Goal: Information Seeking & Learning: Learn about a topic

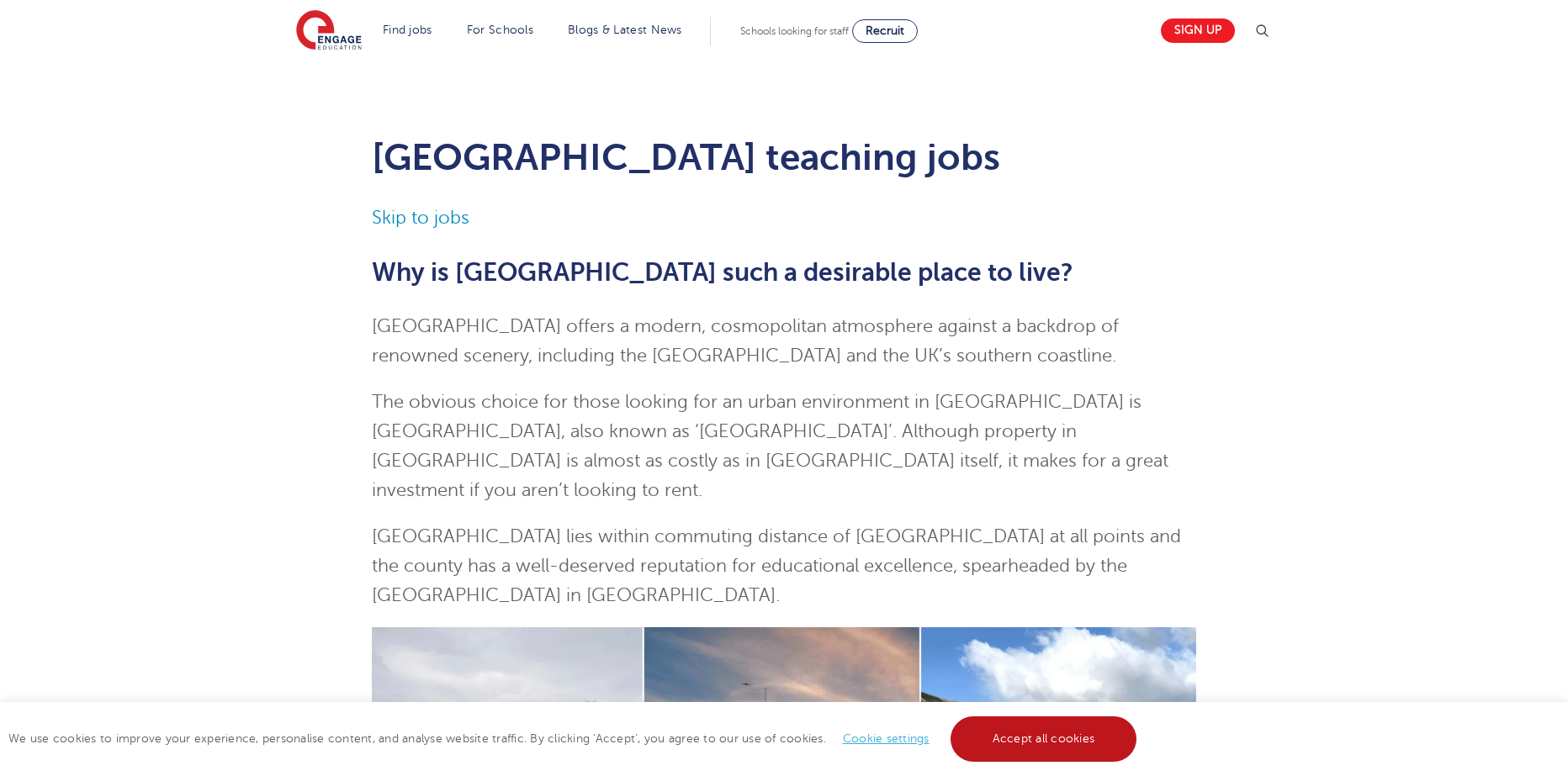
click at [1005, 744] on link "Accept all cookies" at bounding box center [1044, 738] width 187 height 45
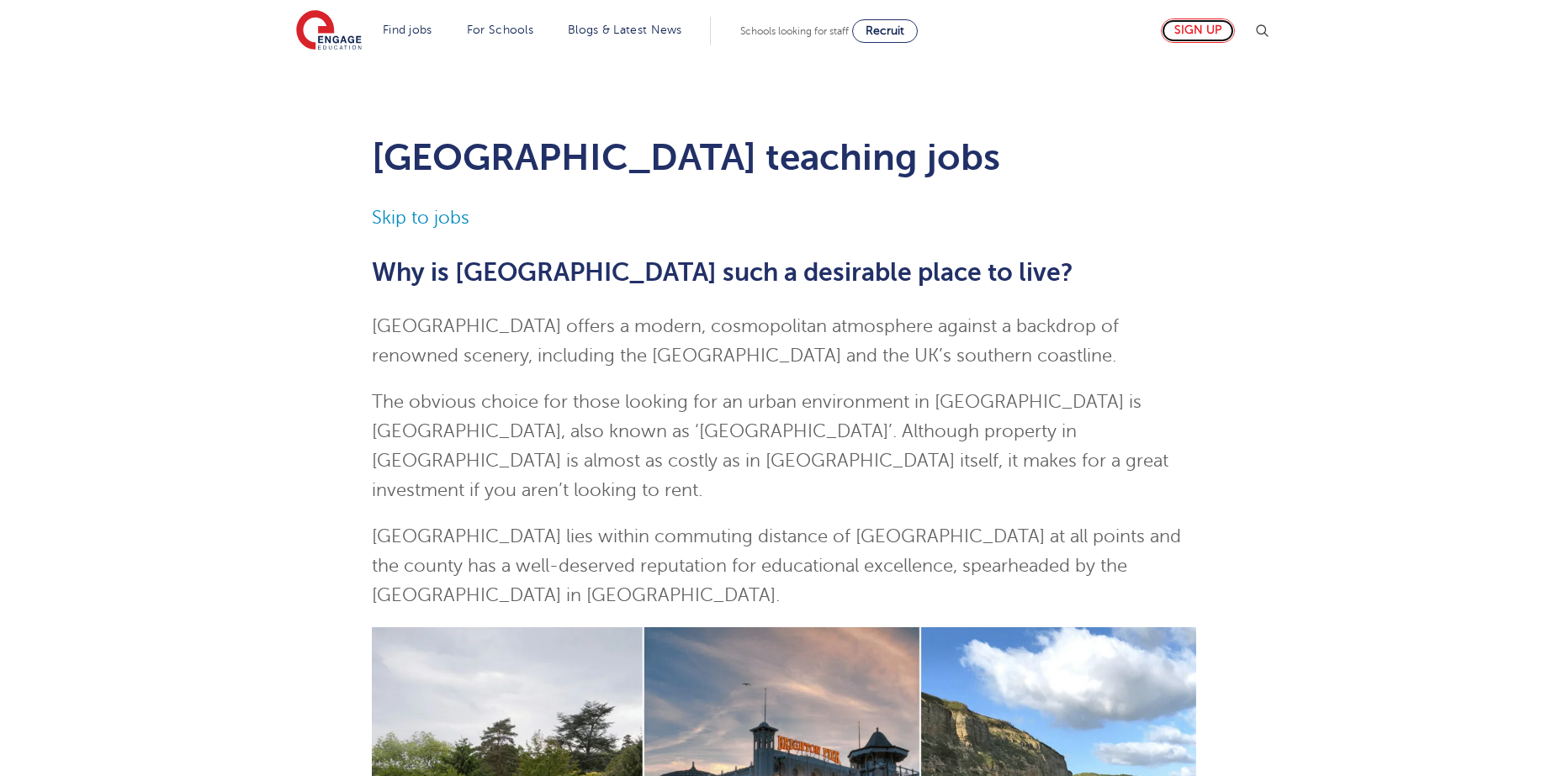
click at [1202, 28] on link "Sign up" at bounding box center [1197, 30] width 74 height 24
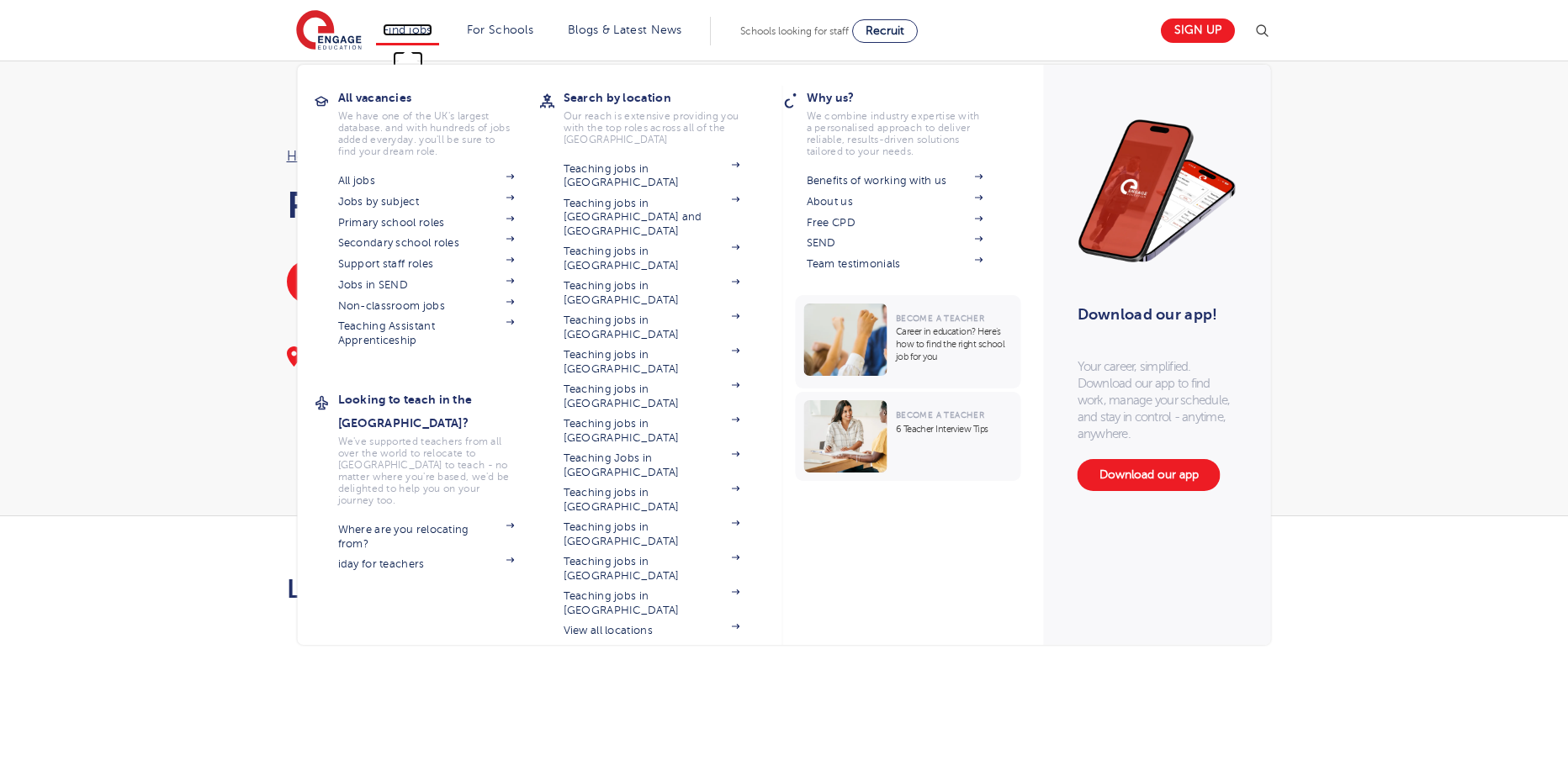
click at [392, 34] on link "Find jobs" at bounding box center [407, 29] width 49 height 13
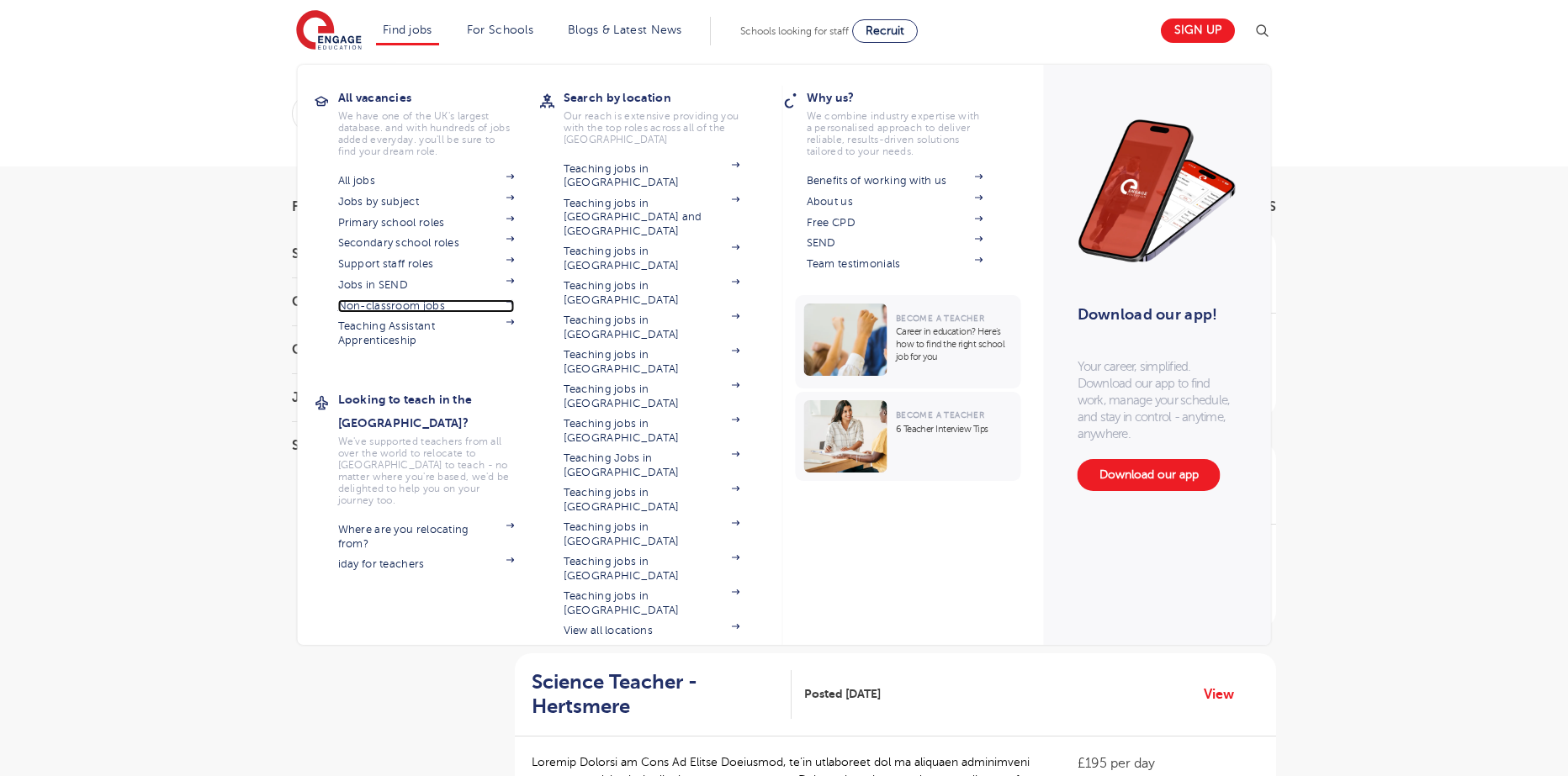
click at [472, 307] on link "Non-classroom jobs" at bounding box center [426, 307] width 176 height 13
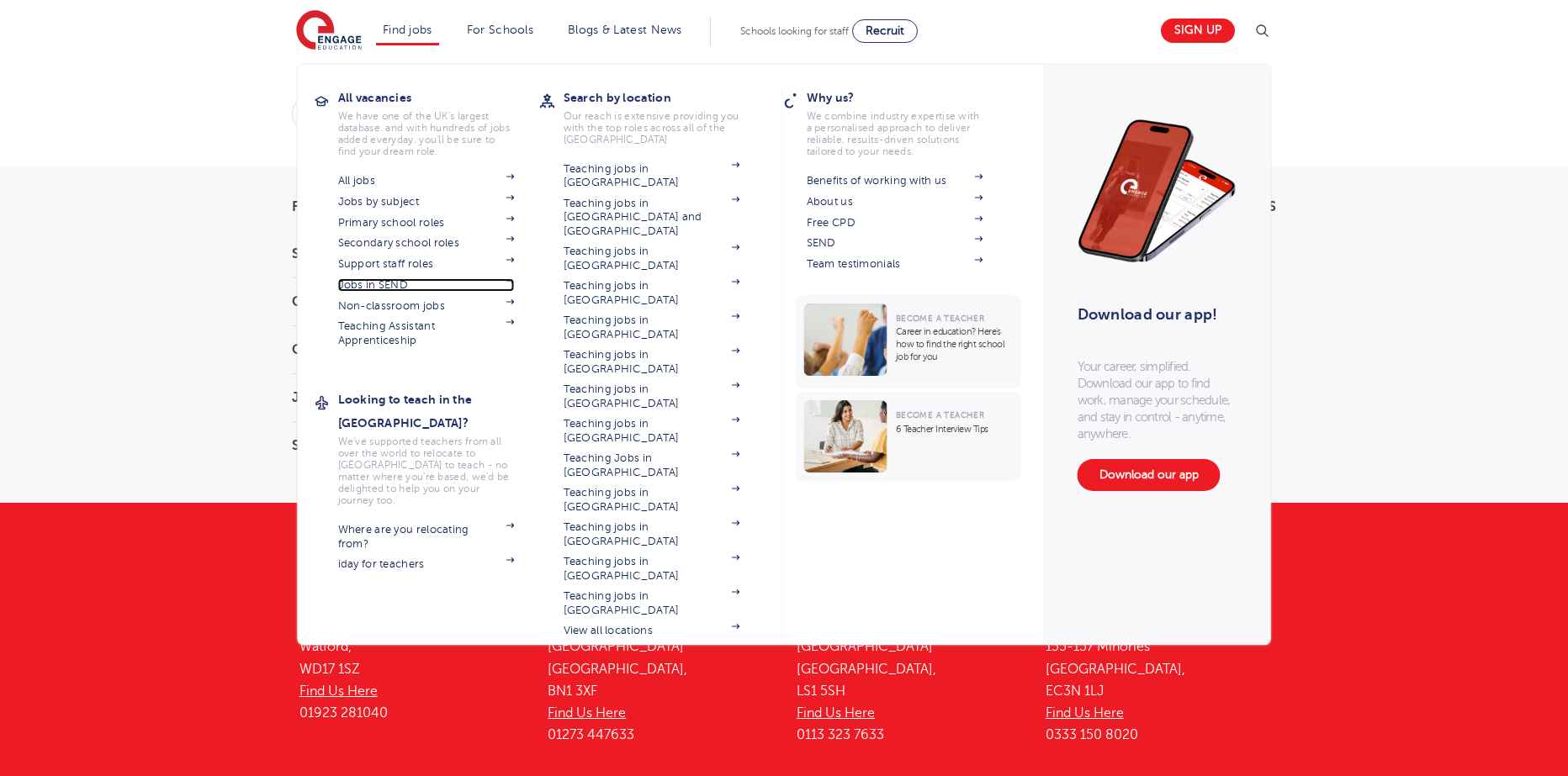
click at [429, 282] on link "Jobs in SEND" at bounding box center [426, 285] width 176 height 13
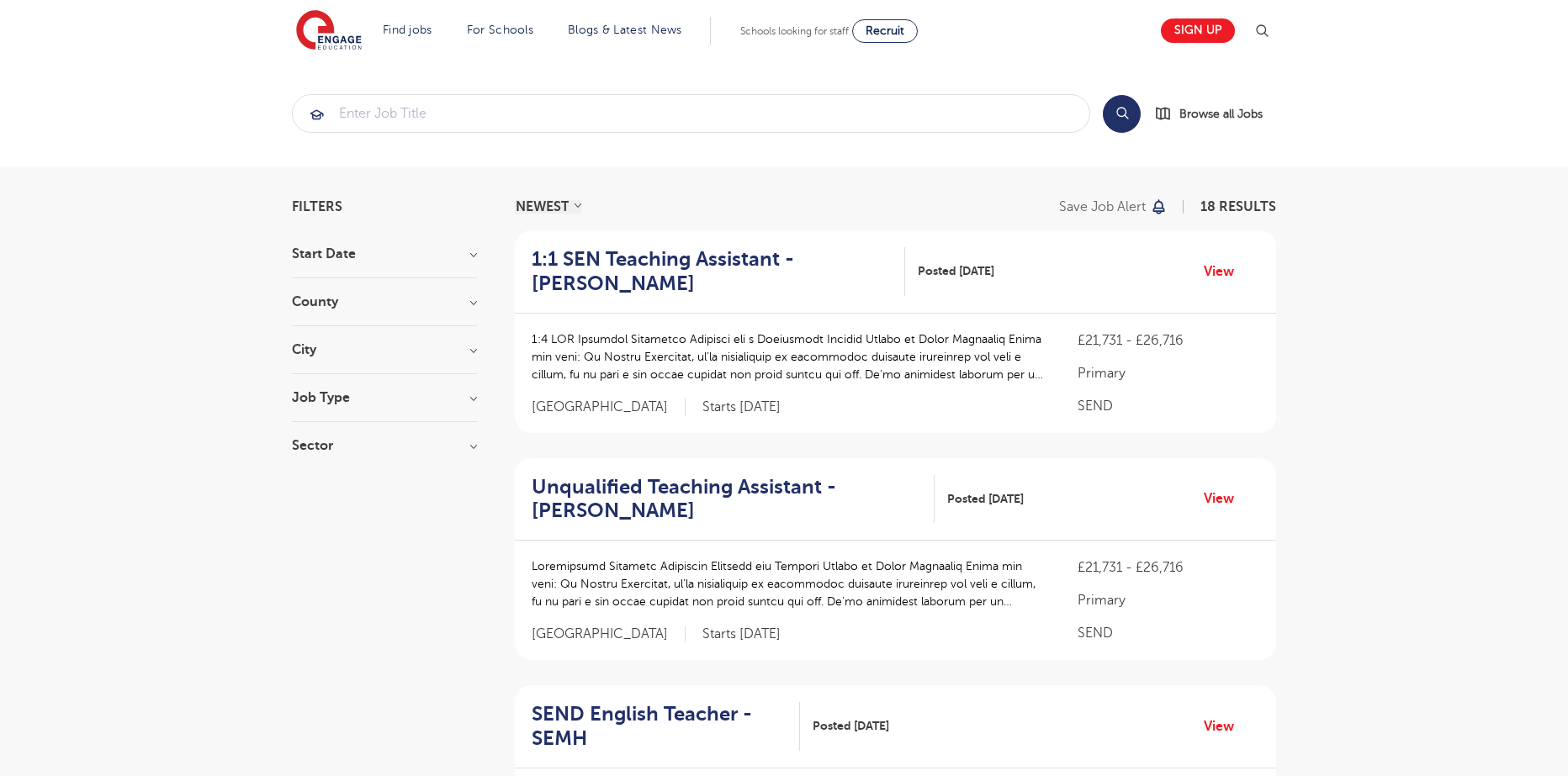
click at [459, 301] on h3 "County" at bounding box center [385, 302] width 185 height 13
click at [340, 455] on div "Wakefield 1" at bounding box center [385, 443] width 185 height 26
click at [340, 459] on div "Leeds 8 Kirklees 7 Brighton & Hove 1 Lambeth 1 Wakefield 1 Show more" at bounding box center [385, 403] width 185 height 154
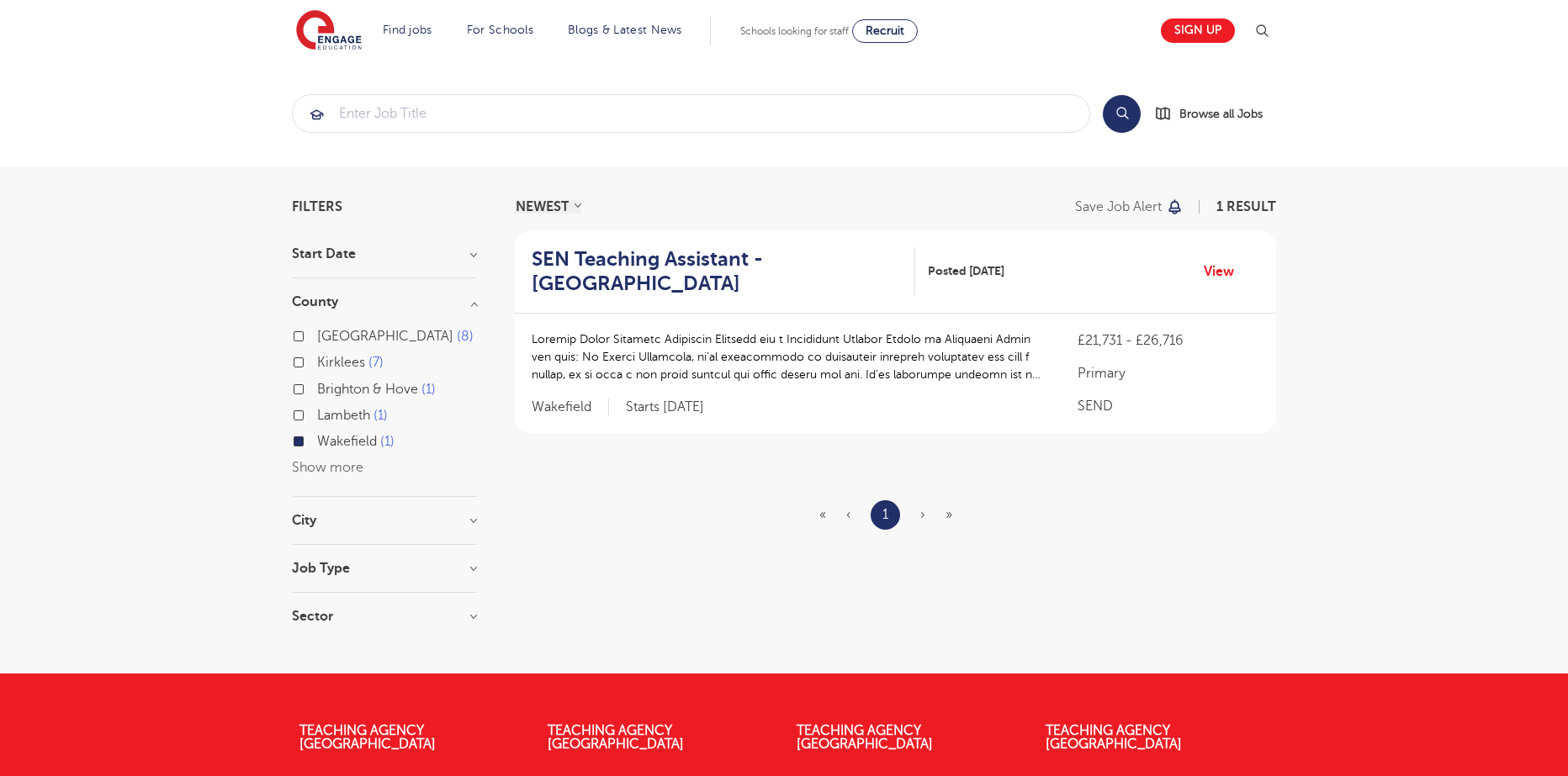
click at [327, 440] on input "Wakefield 1" at bounding box center [322, 439] width 11 height 11
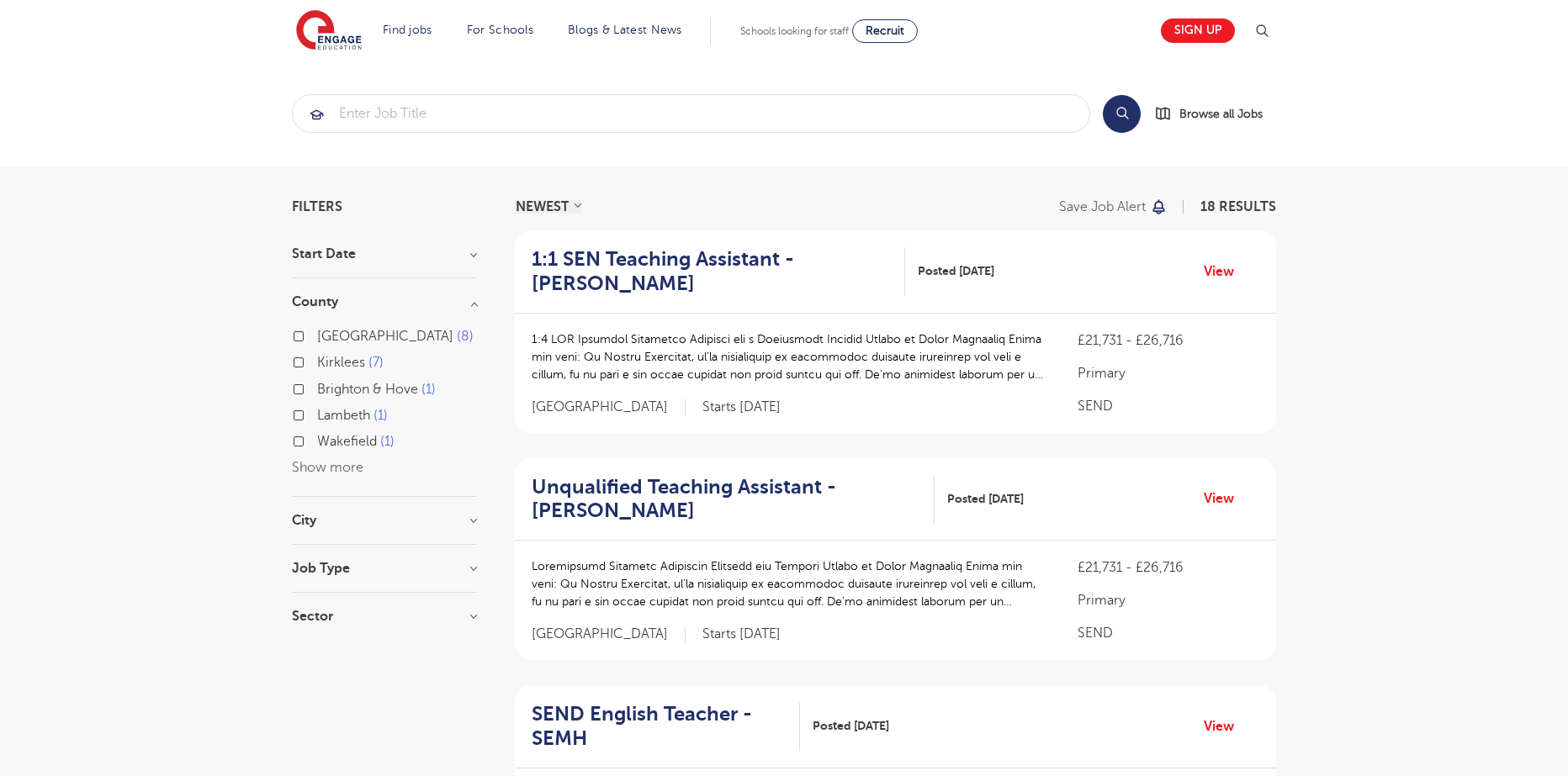
click at [354, 510] on section "Start Date September 18 Show more County Leeds 8 Kirklees 7 Brighton & Hove 1 L…" at bounding box center [385, 444] width 185 height 393
click at [426, 526] on h3 "City" at bounding box center [385, 521] width 185 height 13
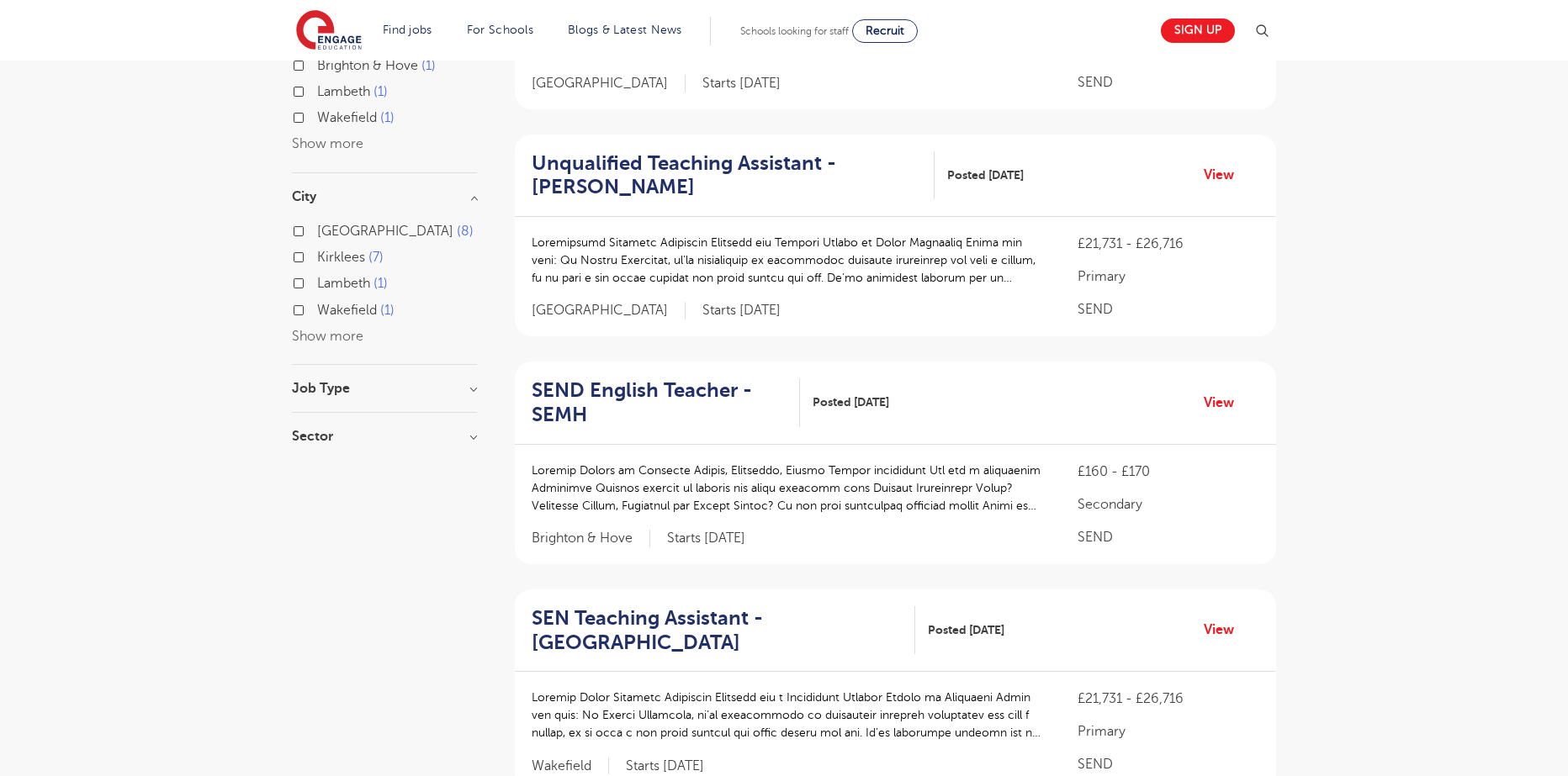
scroll to position [336, 0]
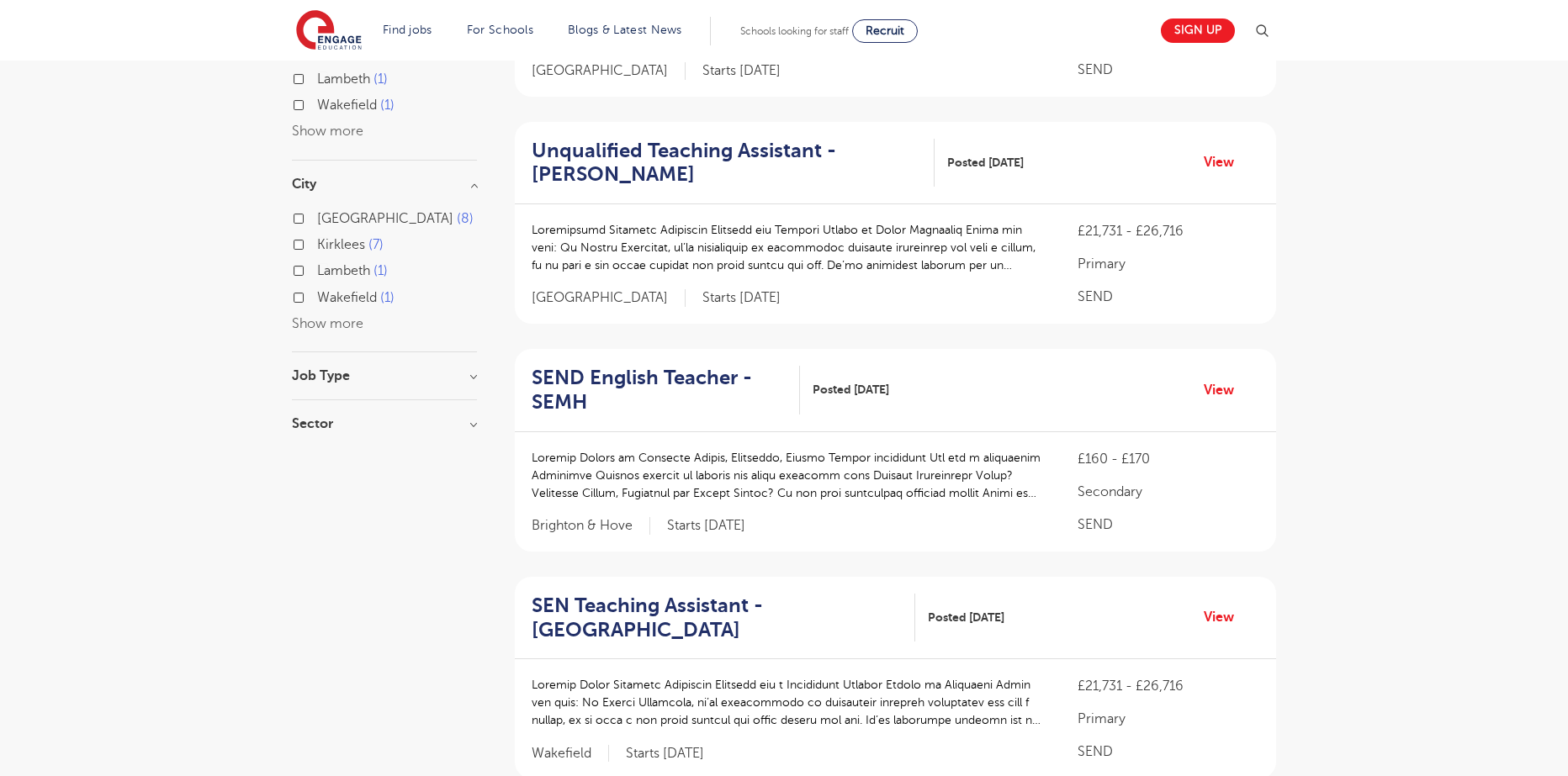
click at [416, 380] on h3 "Job Type" at bounding box center [385, 376] width 185 height 13
click at [388, 515] on h3 "Sector" at bounding box center [385, 520] width 185 height 13
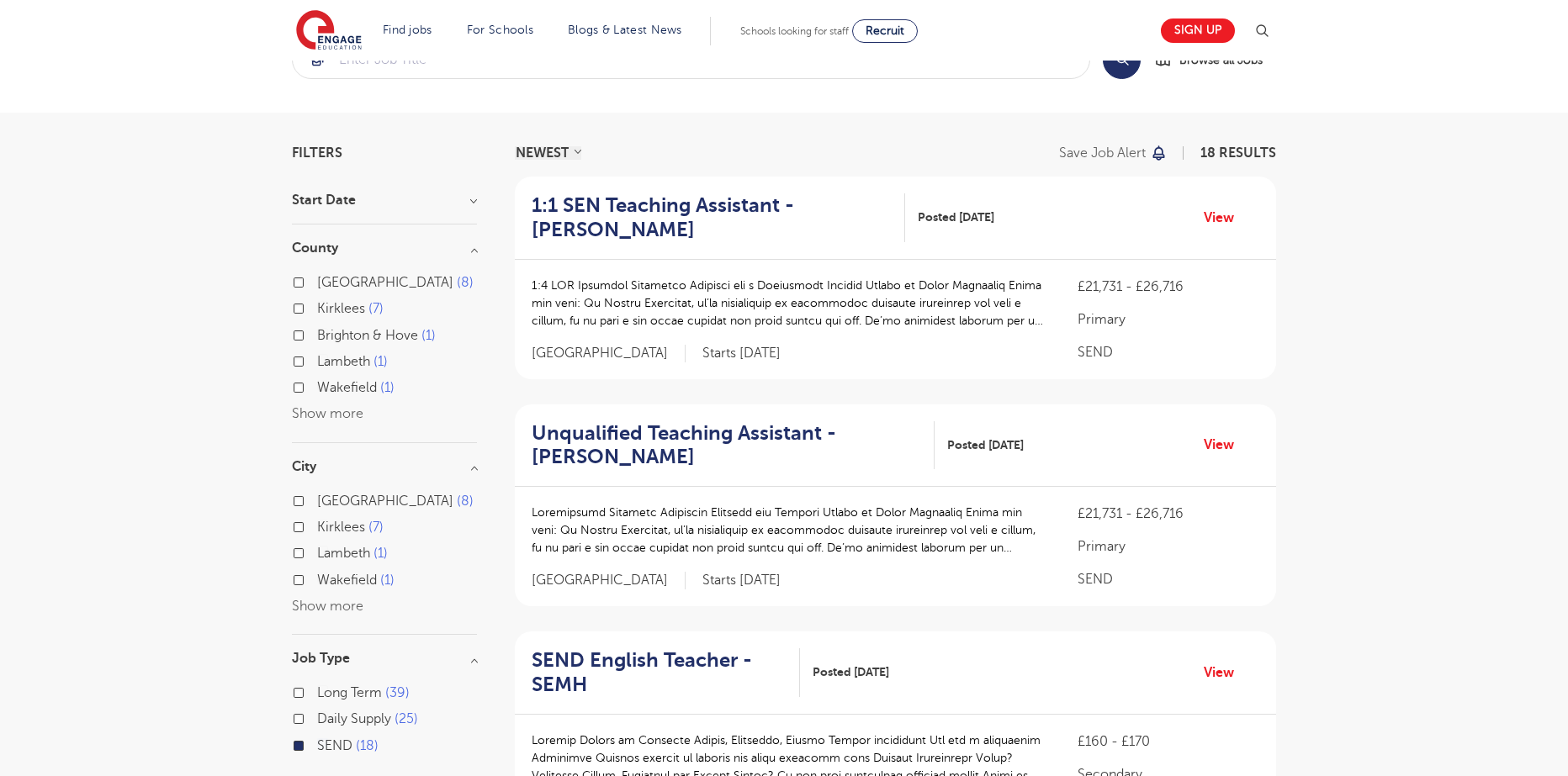
scroll to position [0, 0]
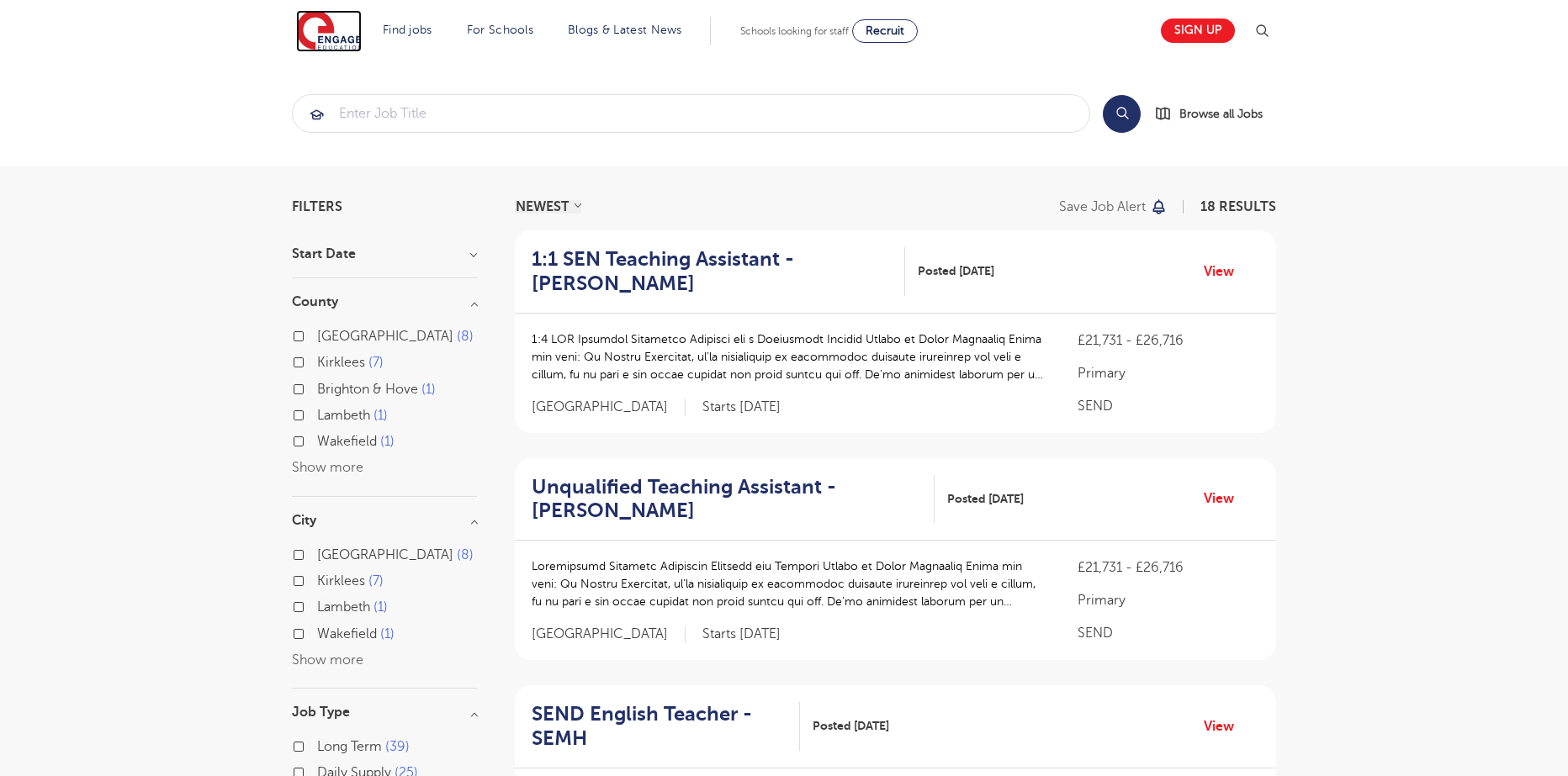
click at [304, 46] on img at bounding box center [329, 31] width 66 height 42
